Goal: Complete application form

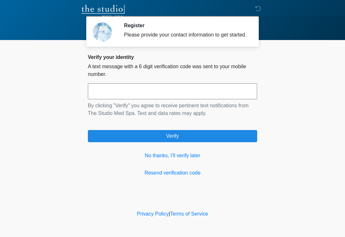
click at [189, 159] on link "No thanks, I'll verify later" at bounding box center [172, 156] width 169 height 8
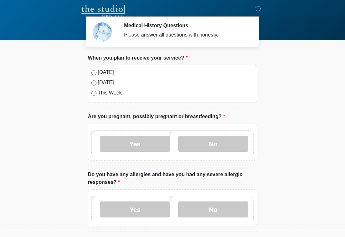
click at [229, 147] on label "No" at bounding box center [213, 144] width 70 height 16
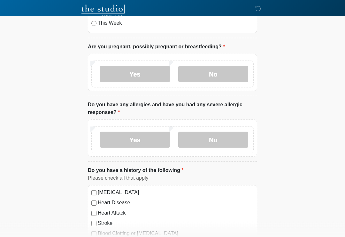
click at [229, 140] on label "No" at bounding box center [213, 140] width 70 height 16
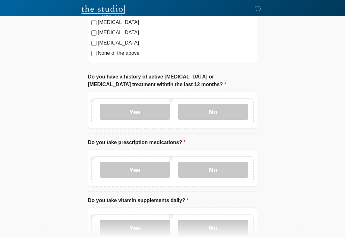
scroll to position [321, 0]
click at [225, 107] on label "No" at bounding box center [213, 112] width 70 height 16
click at [228, 172] on label "No" at bounding box center [213, 170] width 70 height 16
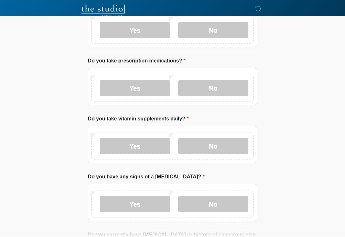
scroll to position [403, 0]
click at [225, 144] on label "No" at bounding box center [213, 146] width 70 height 16
click at [228, 204] on label "No" at bounding box center [213, 203] width 70 height 16
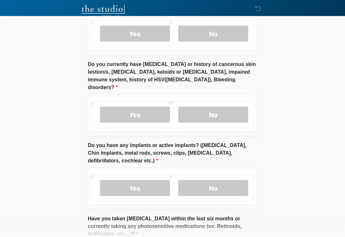
scroll to position [578, 0]
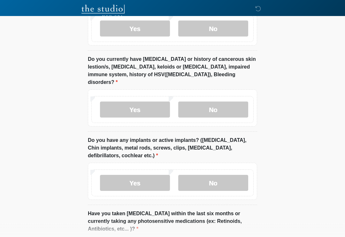
click at [223, 102] on label "No" at bounding box center [213, 110] width 70 height 16
click at [228, 175] on label "No" at bounding box center [213, 183] width 70 height 16
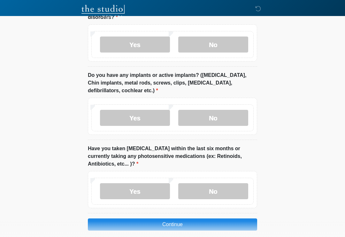
scroll to position [652, 0]
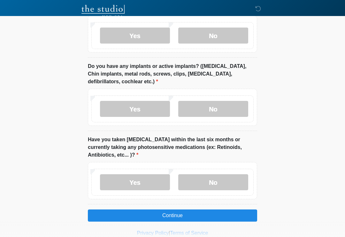
click at [224, 174] on label "No" at bounding box center [213, 182] width 70 height 16
click at [227, 209] on button "Continue" at bounding box center [172, 215] width 169 height 12
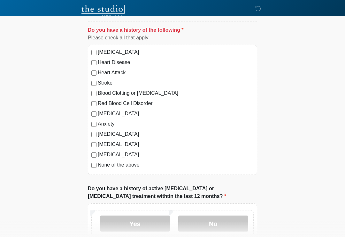
click at [129, 164] on label "None of the above" at bounding box center [176, 165] width 156 height 8
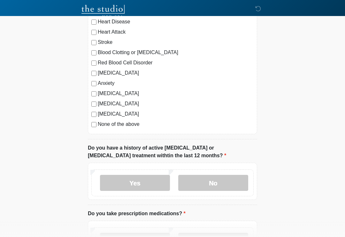
scroll to position [286, 0]
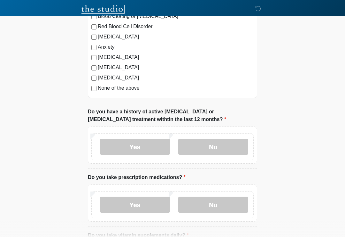
click at [219, 145] on label "No" at bounding box center [213, 146] width 70 height 16
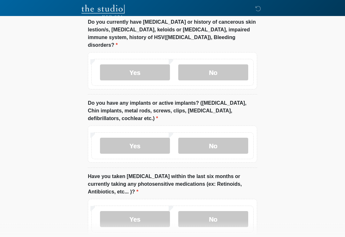
scroll to position [652, 0]
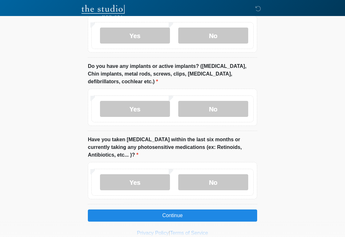
click at [230, 209] on button "Continue" at bounding box center [172, 215] width 169 height 12
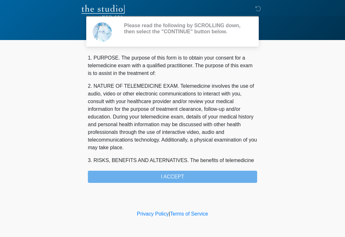
scroll to position [0, 0]
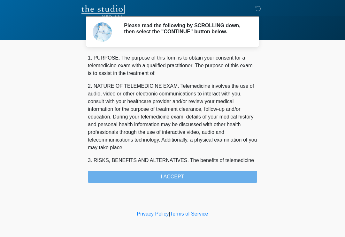
click at [223, 177] on div "1. PURPOSE. The purpose of this form is to obtain your consent for a telemedici…" at bounding box center [172, 118] width 169 height 129
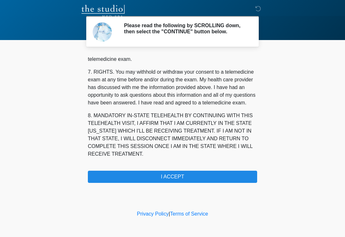
scroll to position [270, 0]
click at [207, 177] on button "I ACCEPT" at bounding box center [172, 176] width 169 height 12
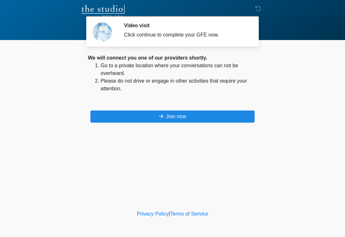
click at [195, 115] on button "Join now" at bounding box center [172, 116] width 164 height 12
